Goal: Information Seeking & Learning: Learn about a topic

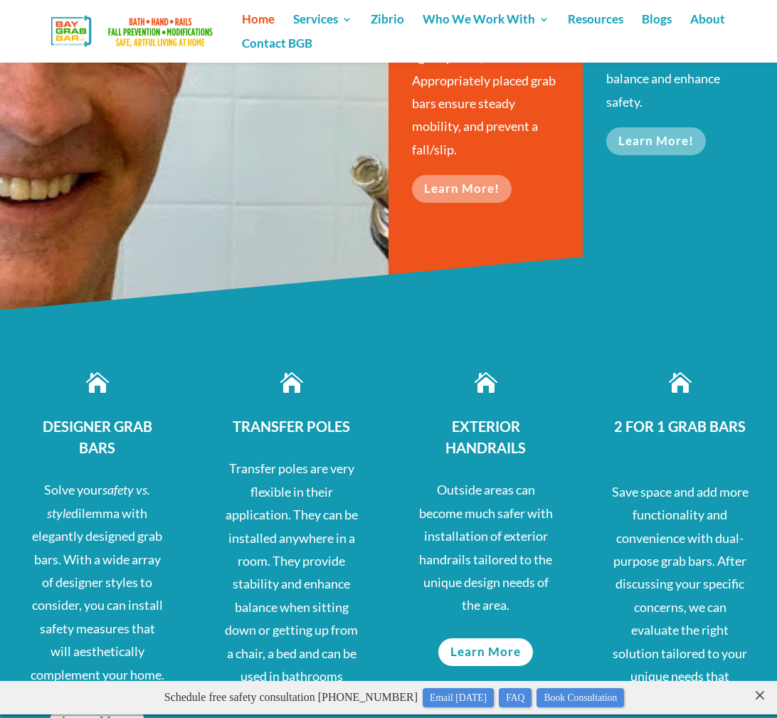
scroll to position [597, 0]
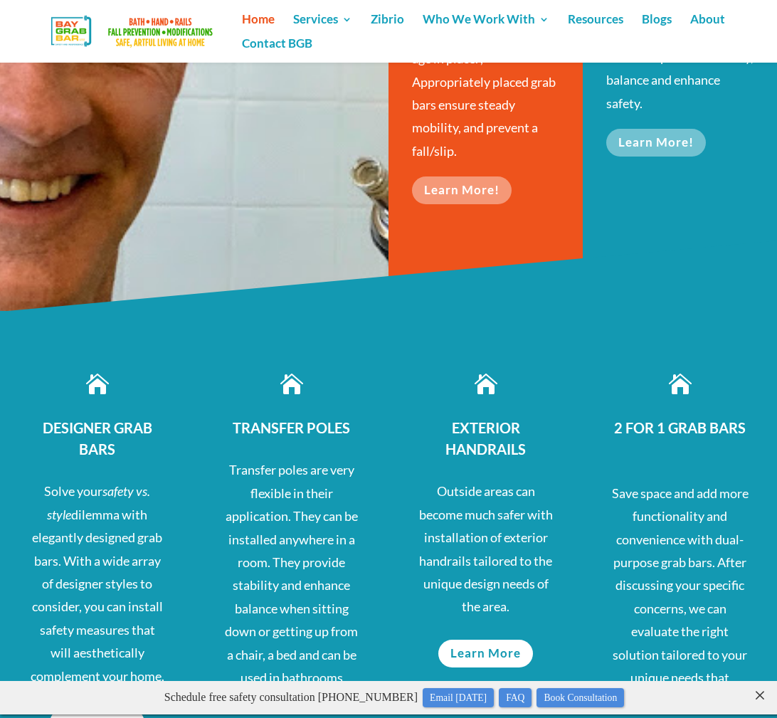
click at [96, 425] on span "DESIGNER GRAB BARS" at bounding box center [98, 438] width 110 height 38
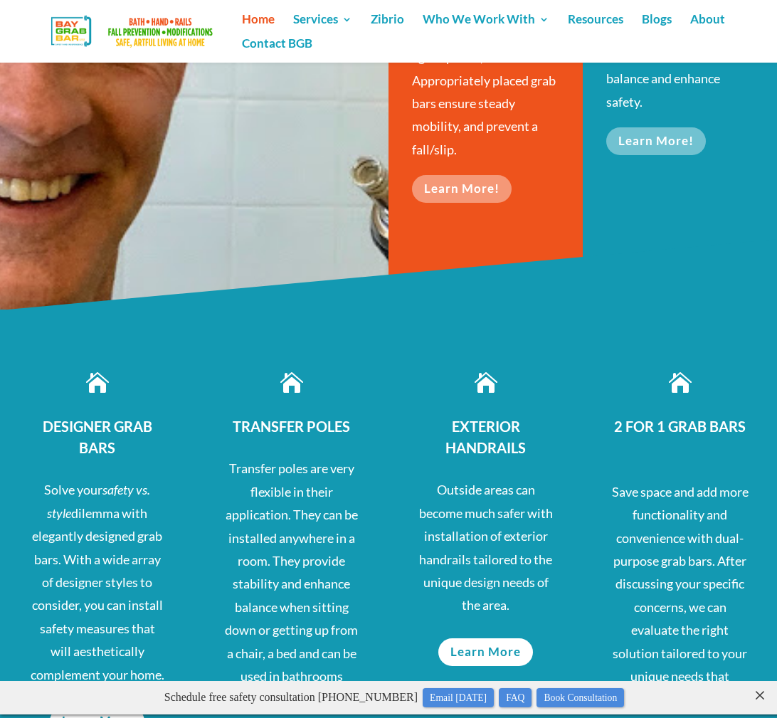
click at [95, 424] on span "DESIGNER GRAB BARS" at bounding box center [98, 437] width 110 height 38
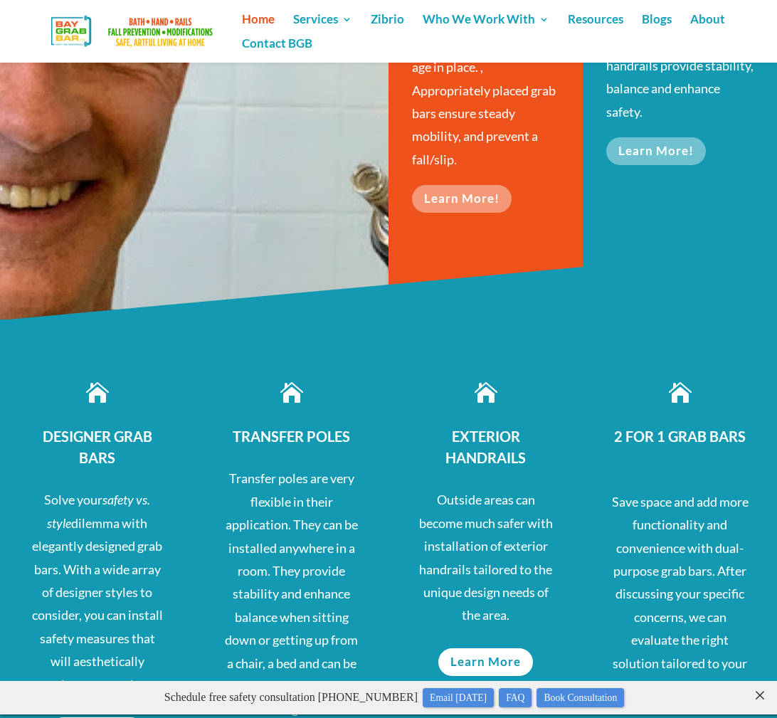
scroll to position [589, 0]
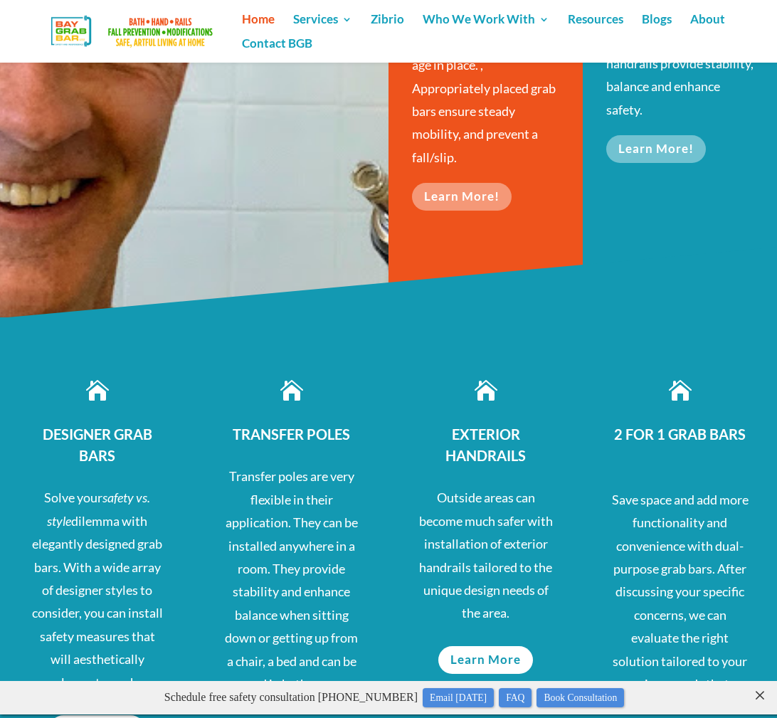
click at [76, 447] on h3 "DESIGNER GRAB BARS" at bounding box center [96, 448] width 137 height 50
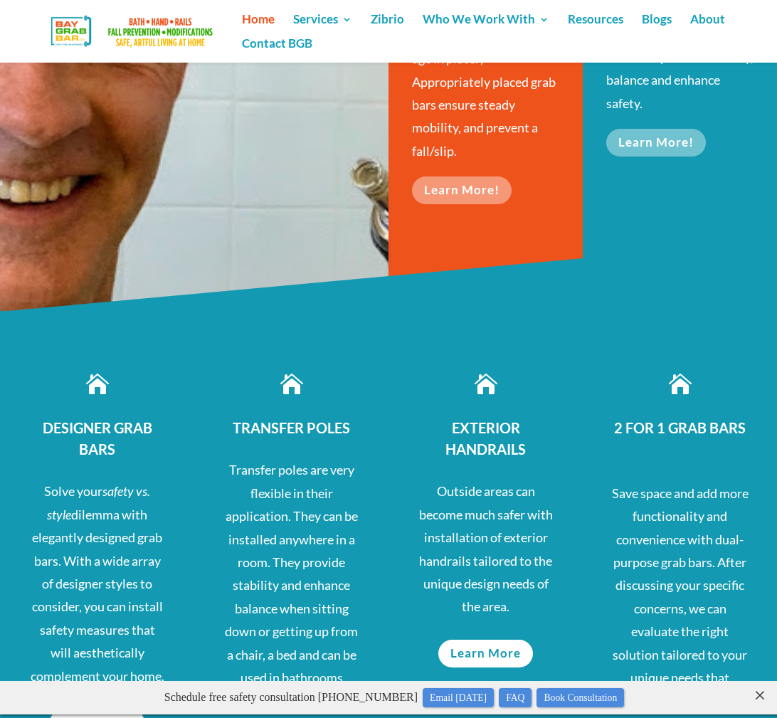
scroll to position [600, 0]
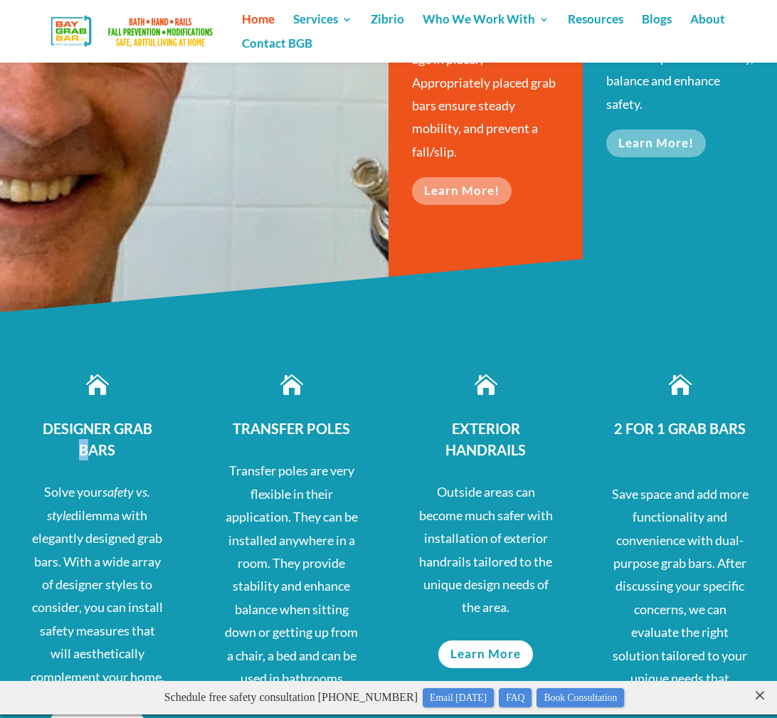
click at [83, 441] on span "DESIGNER GRAB BARS" at bounding box center [98, 439] width 110 height 38
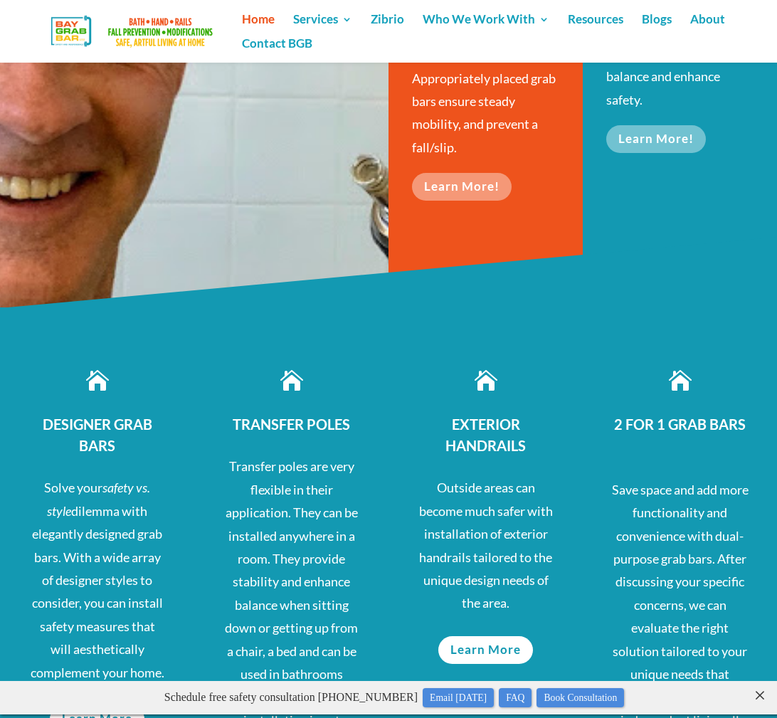
scroll to position [595, 0]
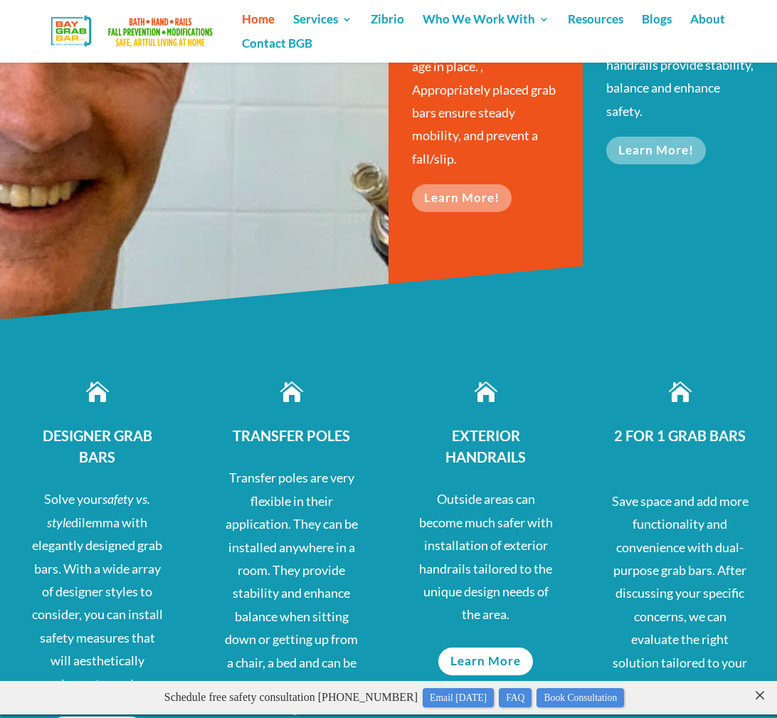
click at [64, 492] on span "Solve your" at bounding box center [73, 499] width 58 height 16
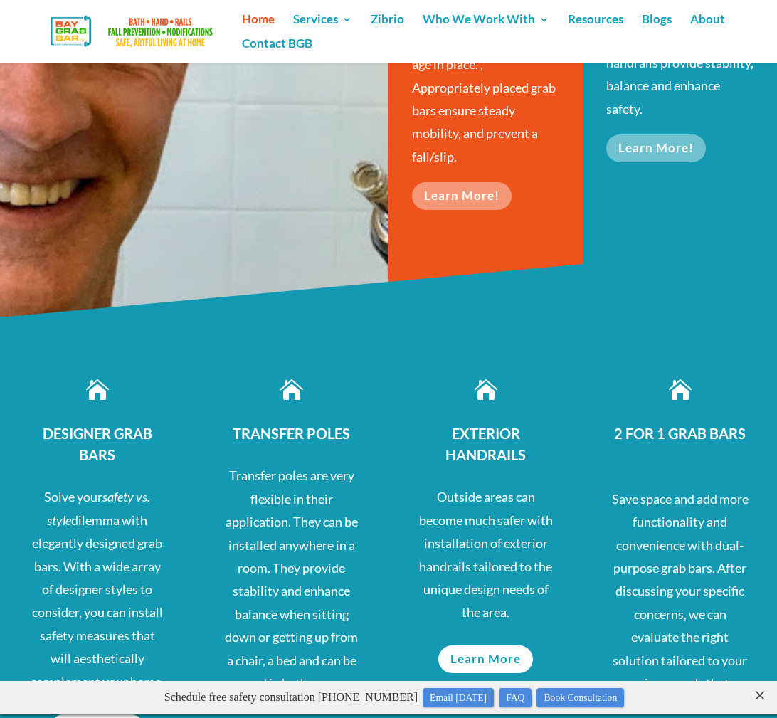
scroll to position [589, 0]
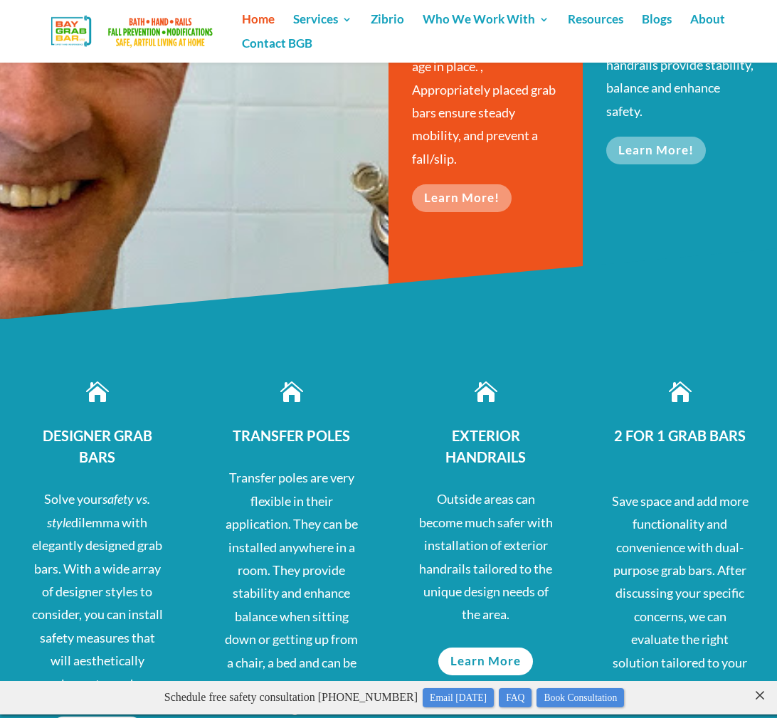
click at [74, 526] on span "dilemma with elegantly designed grab bars. With a wide array of designer styles…" at bounding box center [98, 602] width 134 height 177
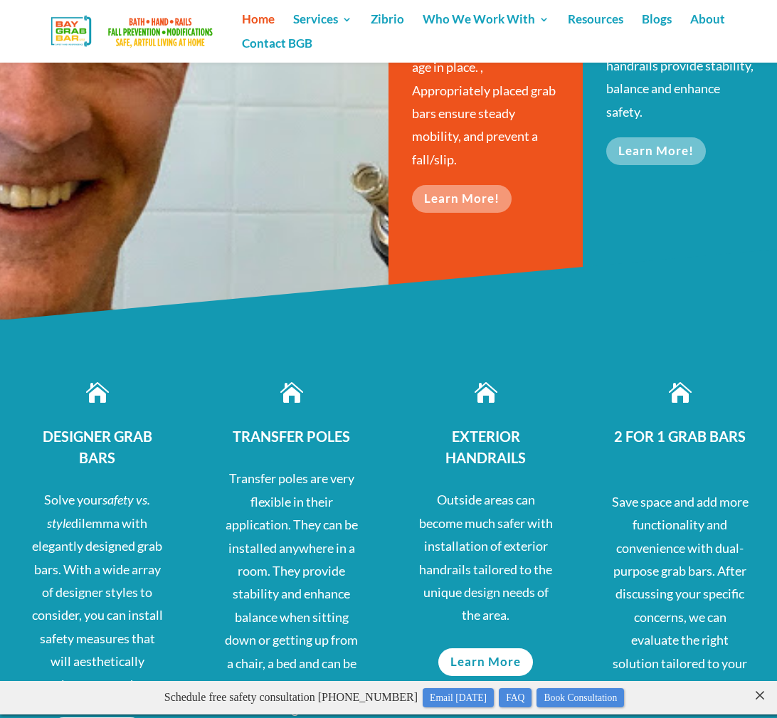
click at [25, 521] on div " DESIGNER GRAB BARS Solve your safety vs. style dilemma with elegantly designe…" at bounding box center [97, 629] width 194 height 610
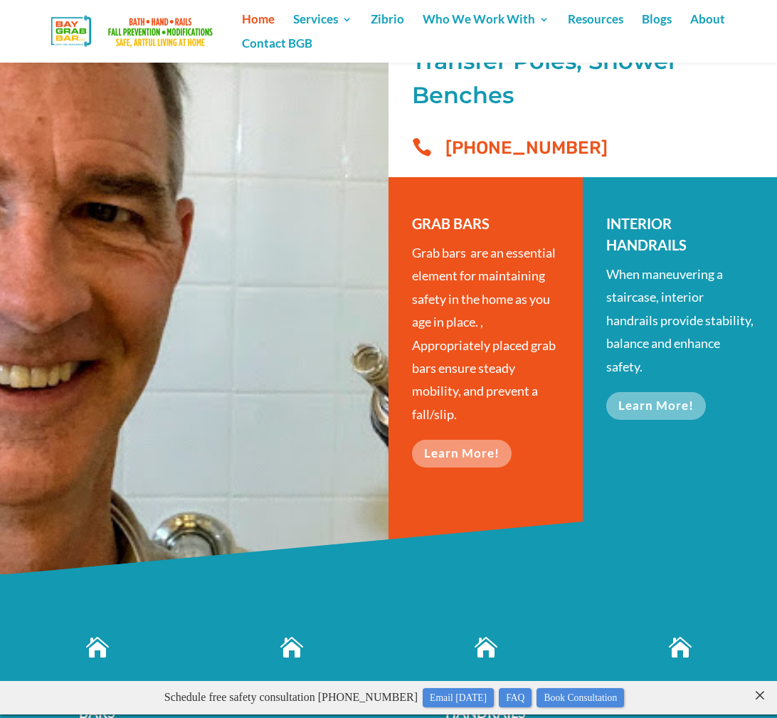
scroll to position [318, 0]
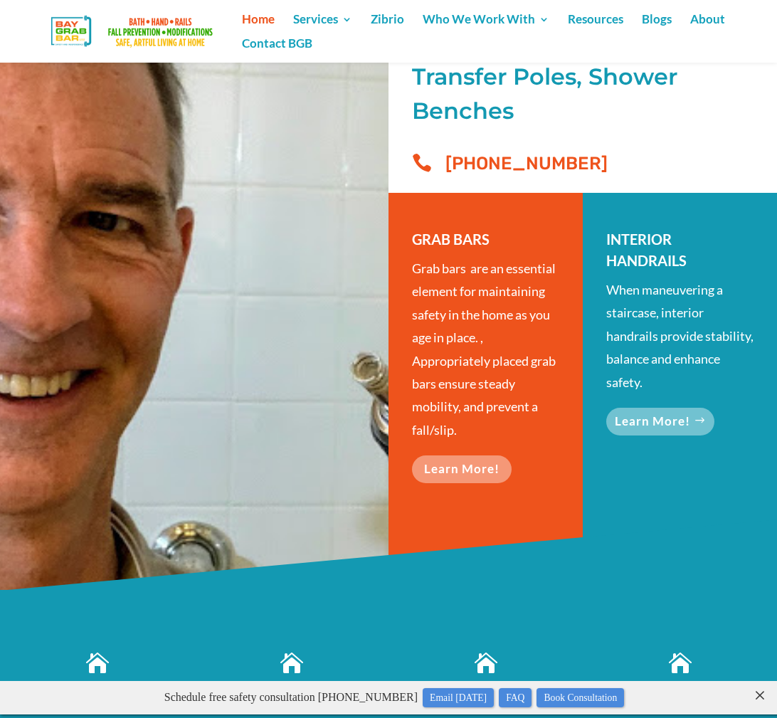
click at [644, 428] on link "Learn More!" at bounding box center [660, 422] width 108 height 28
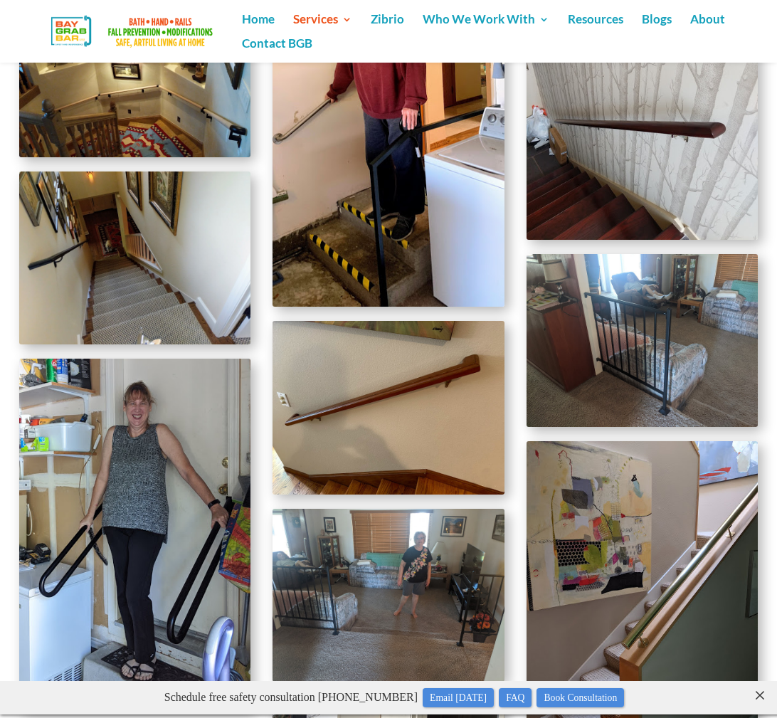
scroll to position [1727, 0]
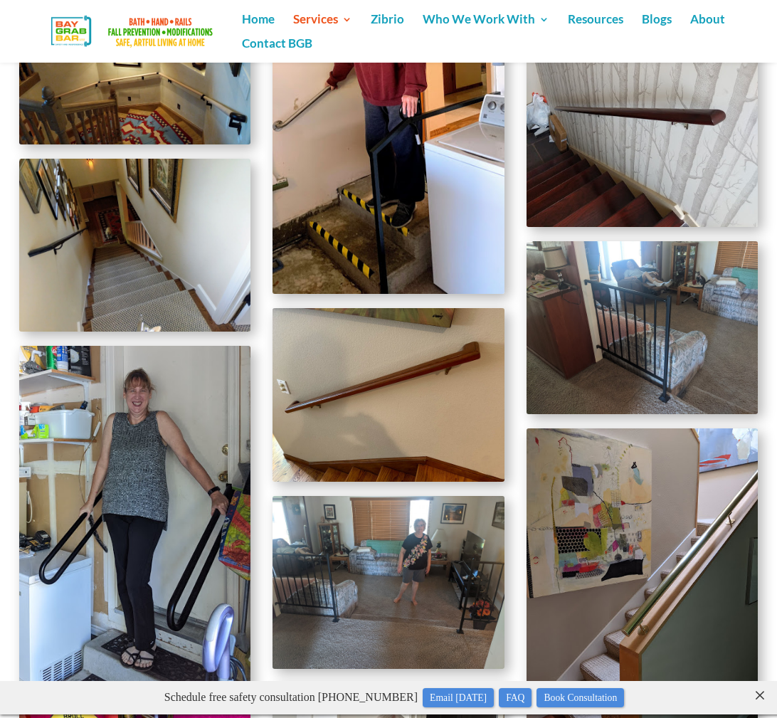
click at [473, 635] on img at bounding box center [387, 583] width 231 height 174
click at [475, 638] on img at bounding box center [387, 583] width 231 height 174
click at [556, 648] on img at bounding box center [641, 582] width 231 height 308
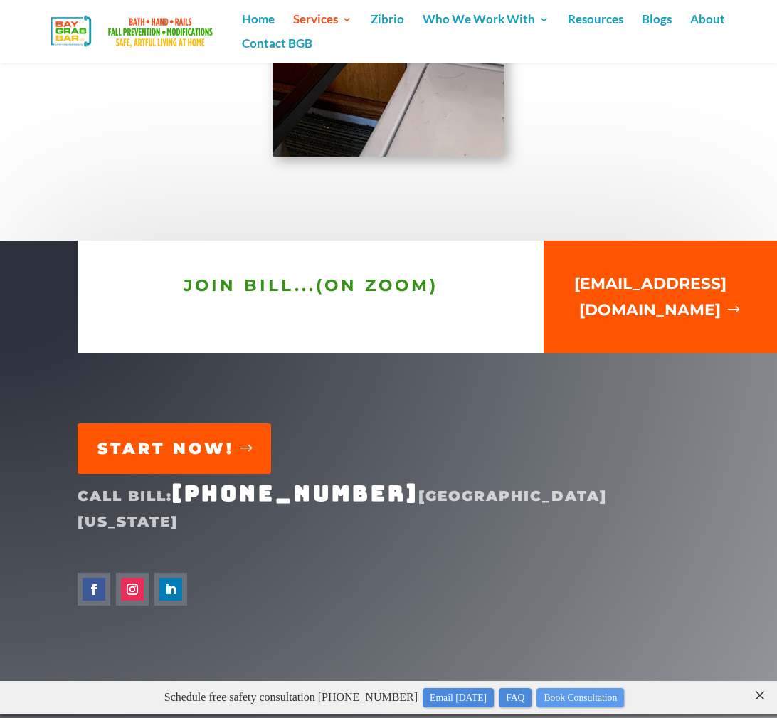
scroll to position [3635, 0]
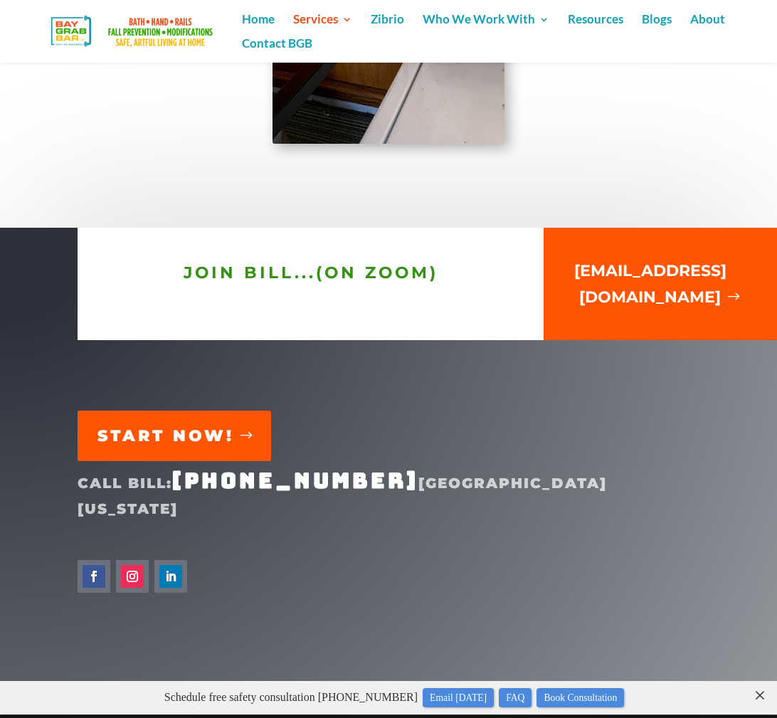
click at [470, 238] on div "JOIN BILL...(on ZOOM)" at bounding box center [311, 284] width 466 height 113
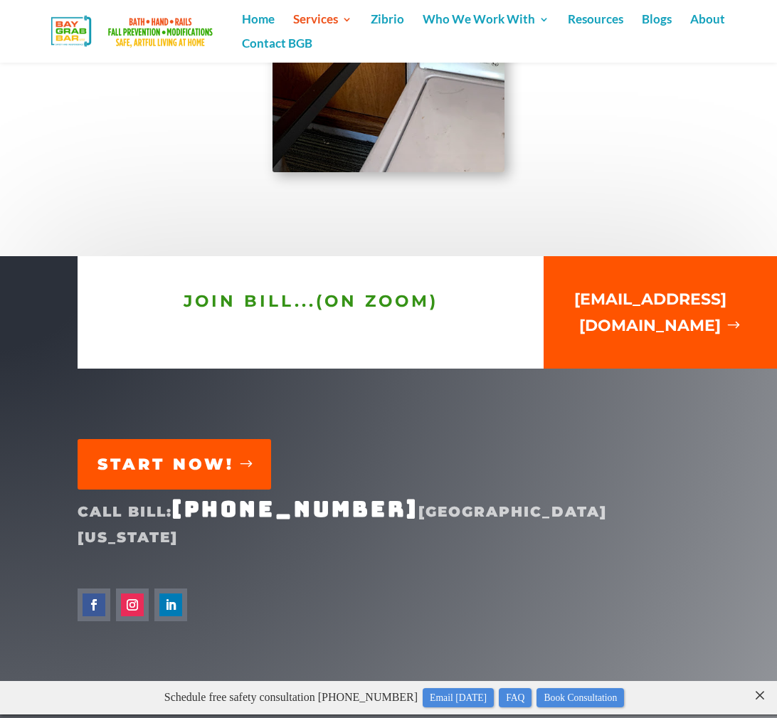
scroll to position [0, 4]
click at [139, 36] on img at bounding box center [134, 31] width 220 height 41
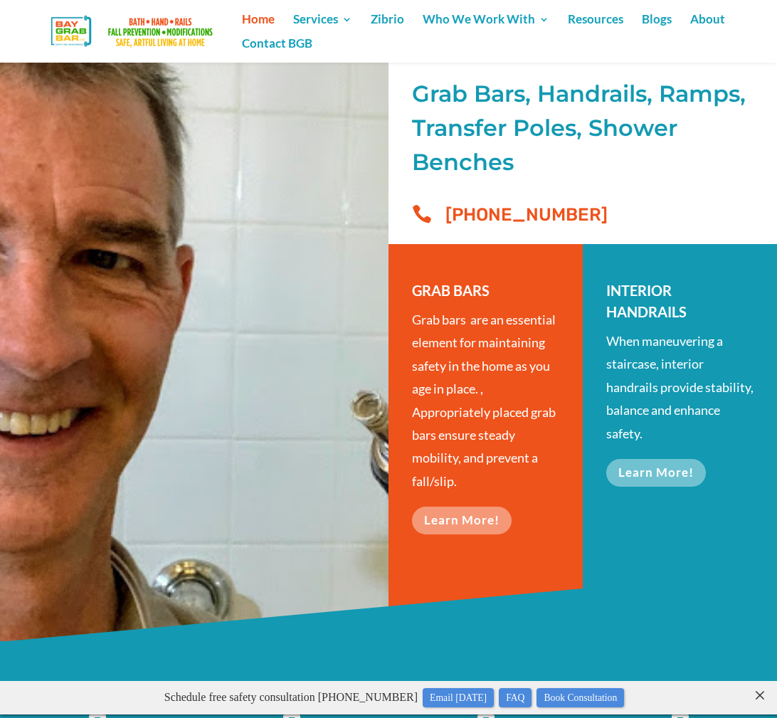
scroll to position [275, 0]
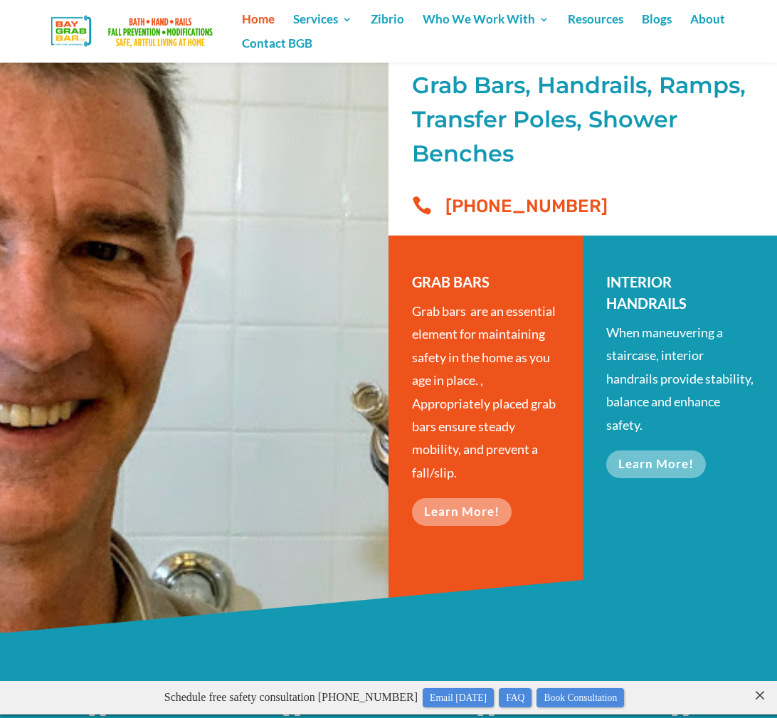
click at [426, 283] on h3 "GRAB BARS" at bounding box center [486, 285] width 148 height 28
click at [427, 284] on h3 "GRAB BARS" at bounding box center [486, 285] width 148 height 28
click at [425, 283] on h3 "GRAB BARS" at bounding box center [486, 285] width 148 height 28
click at [447, 476] on span "Grab bars are an essential element for maintaining safety in the home as you ag…" at bounding box center [484, 391] width 144 height 177
click at [448, 476] on span "Grab bars are an essential element for maintaining safety in the home as you ag…" at bounding box center [484, 391] width 144 height 177
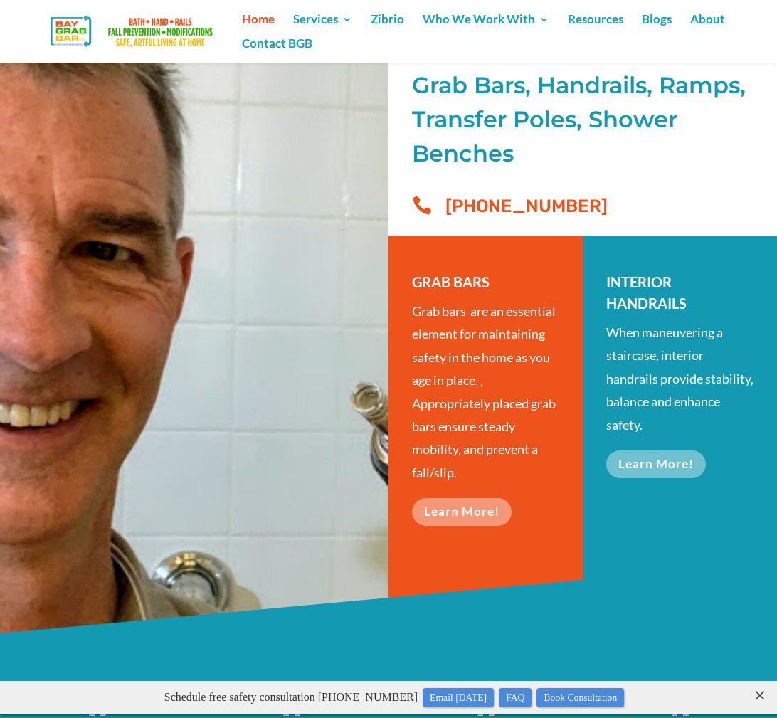
click at [453, 452] on span "Grab bars are an essential element for maintaining safety in the home as you ag…" at bounding box center [484, 391] width 144 height 177
click at [503, 502] on link "Learn More!" at bounding box center [466, 512] width 108 height 28
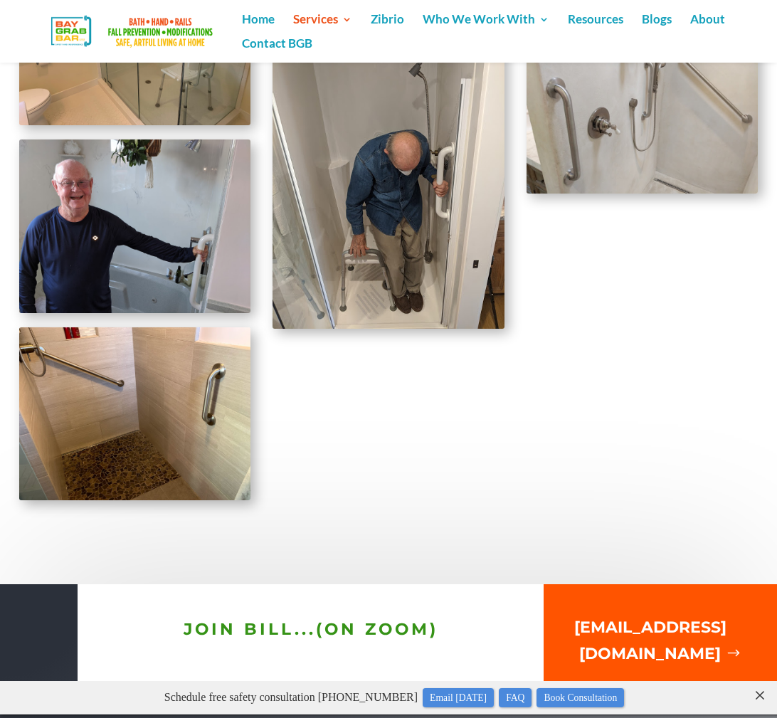
scroll to position [2692, 0]
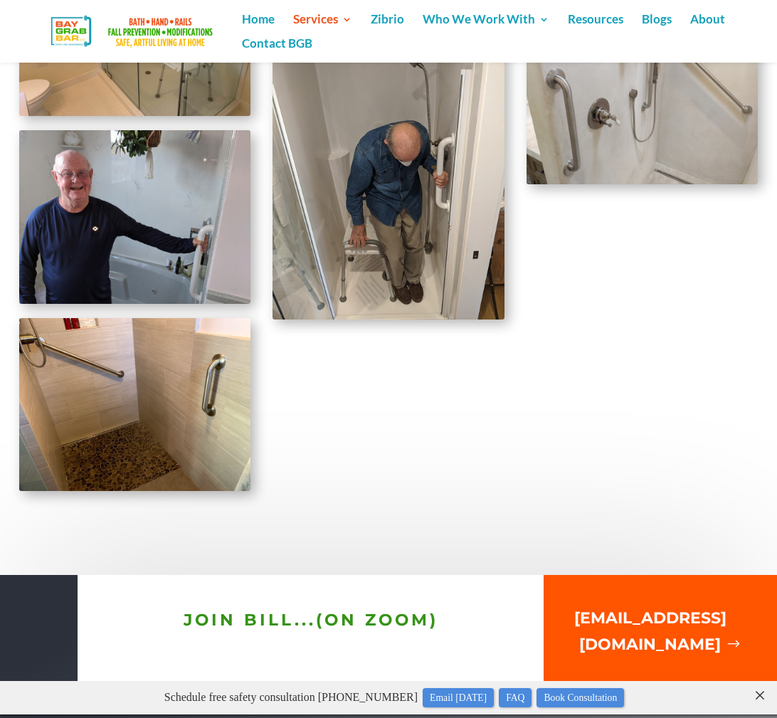
scroll to position [2695, 0]
